Goal: Information Seeking & Learning: Learn about a topic

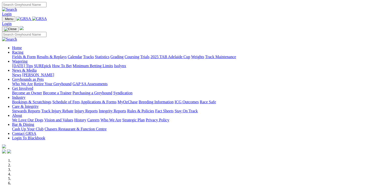
click at [154, 109] on link "Rules & Policies" at bounding box center [140, 111] width 27 height 4
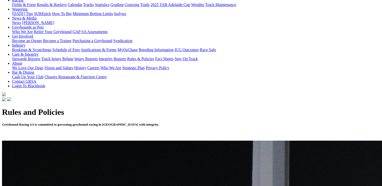
scroll to position [69, 0]
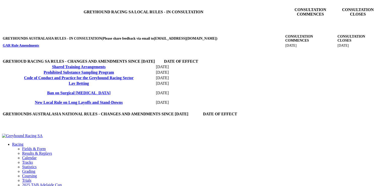
scroll to position [176, 0]
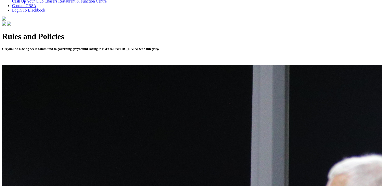
scroll to position [138, 0]
